Goal: Navigation & Orientation: Find specific page/section

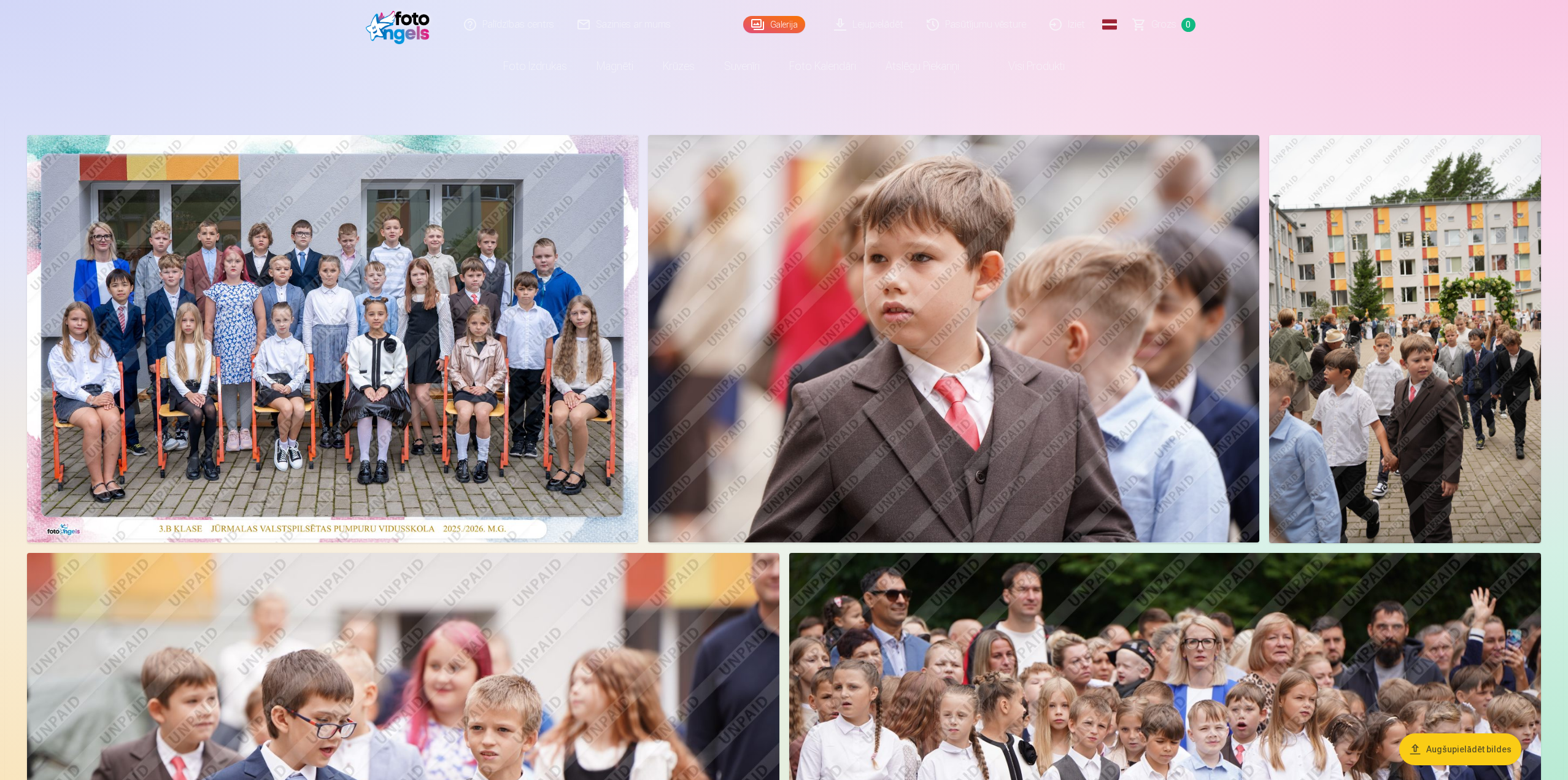
click at [304, 336] on img at bounding box center [333, 338] width 611 height 408
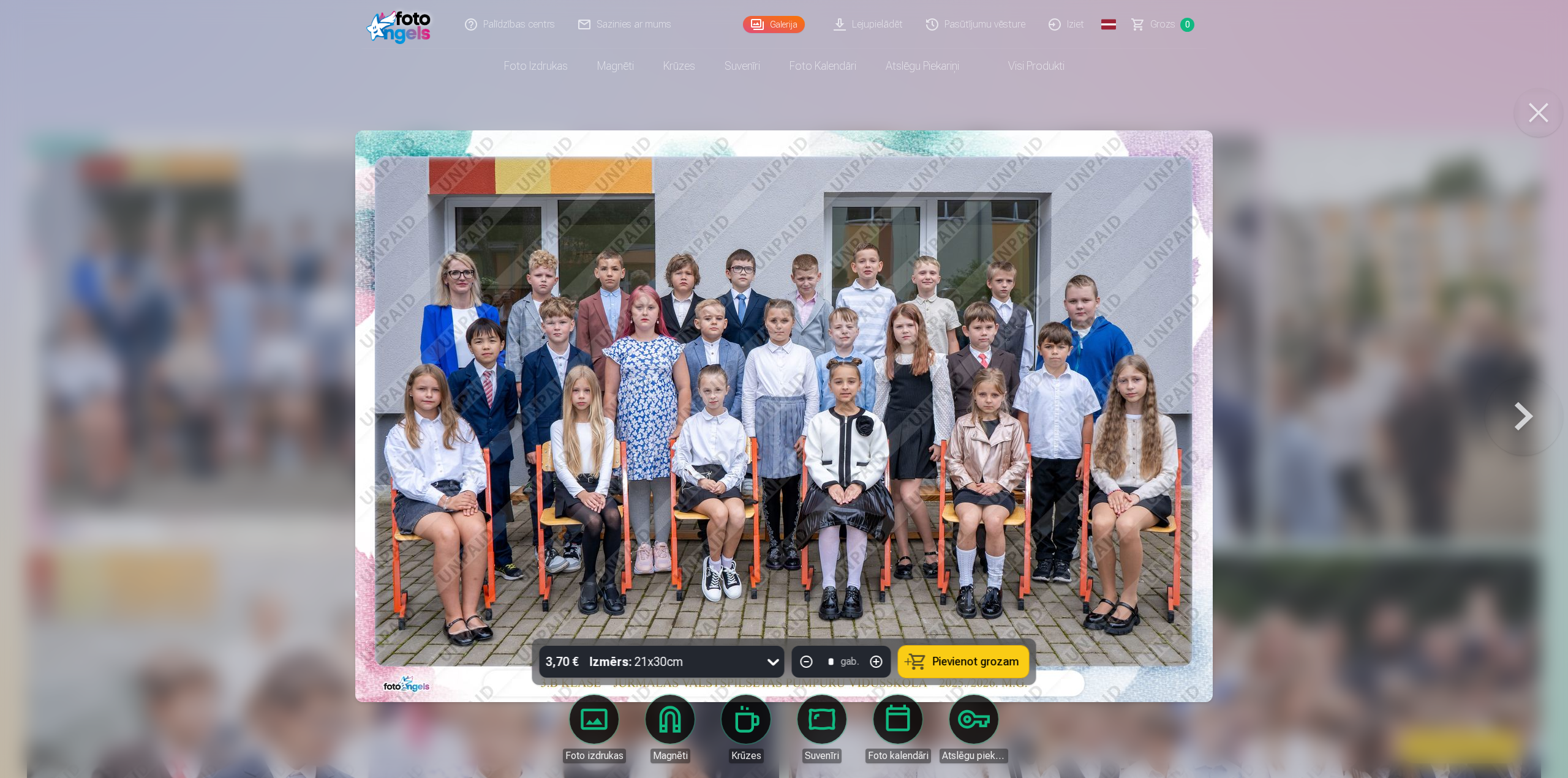
click at [1539, 115] on button at bounding box center [1539, 112] width 49 height 49
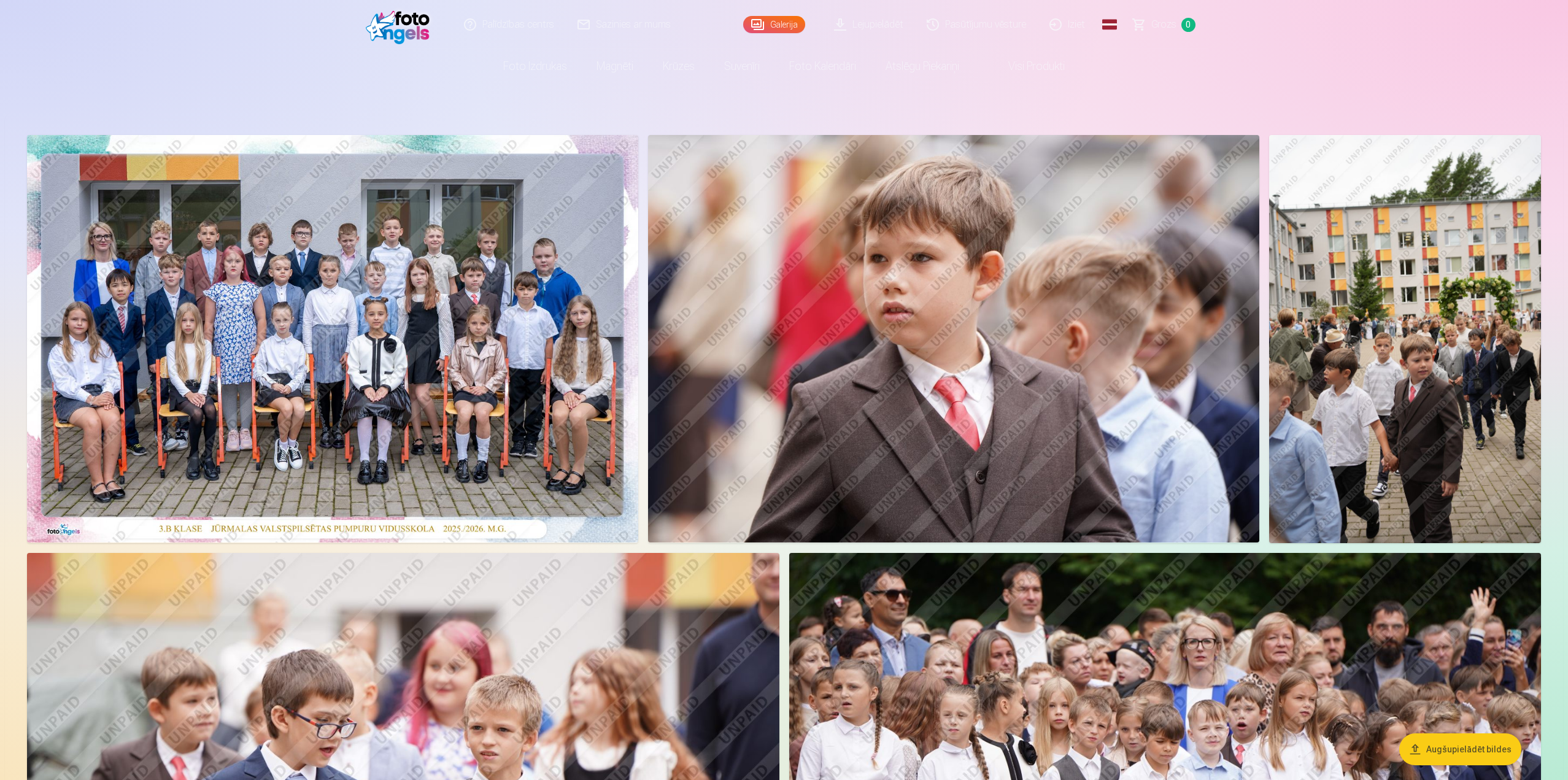
click at [381, 340] on img at bounding box center [333, 338] width 611 height 408
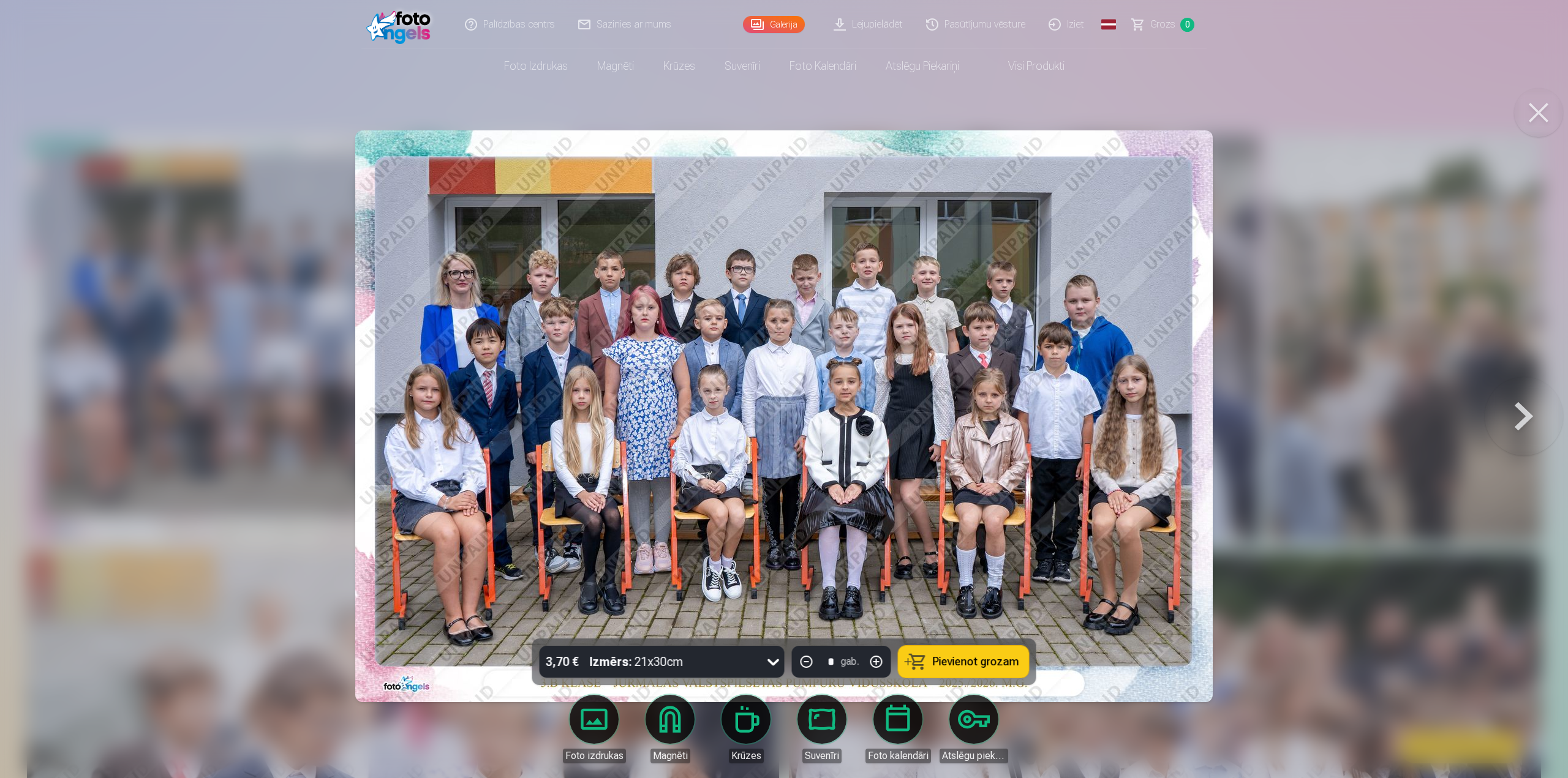
drag, startPoint x: 1567, startPoint y: 768, endPoint x: 1064, endPoint y: 24, distance: 898.1
click at [1064, 24] on link "Iziet" at bounding box center [1068, 25] width 59 height 49
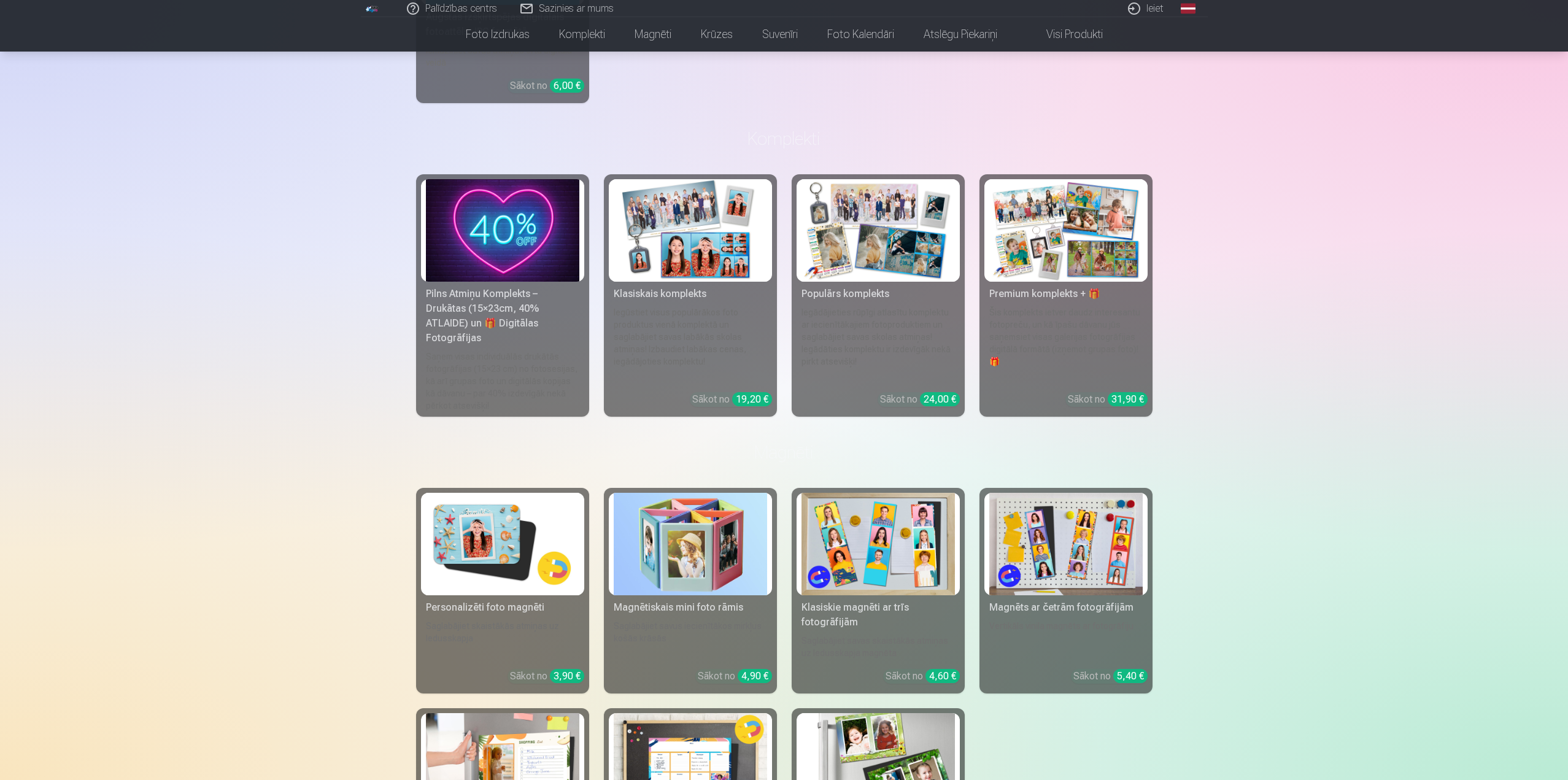
scroll to position [1043, 0]
